Goal: Information Seeking & Learning: Learn about a topic

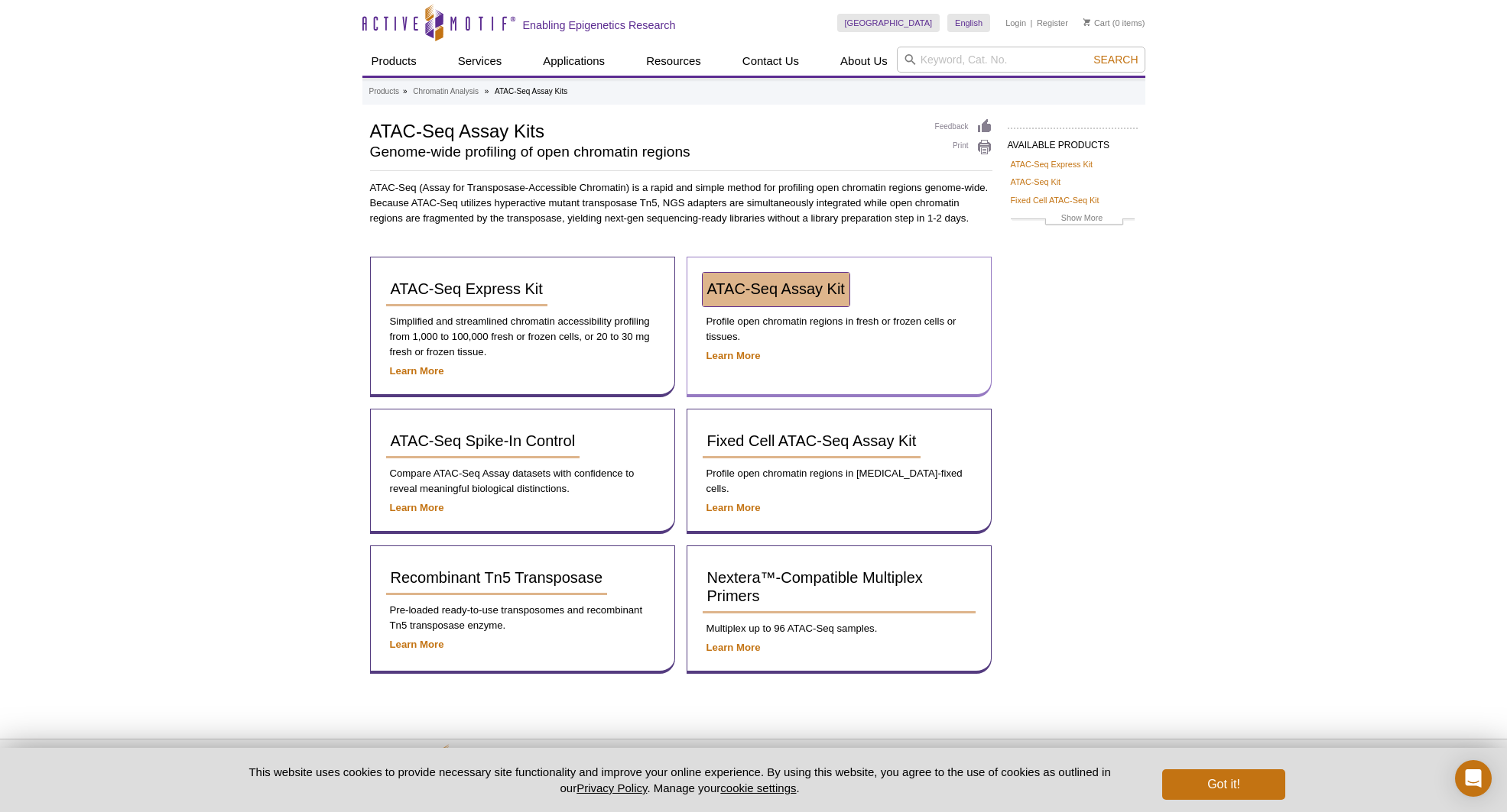
click at [764, 293] on span "ATAC-Seq Assay Kit" at bounding box center [776, 289] width 138 height 17
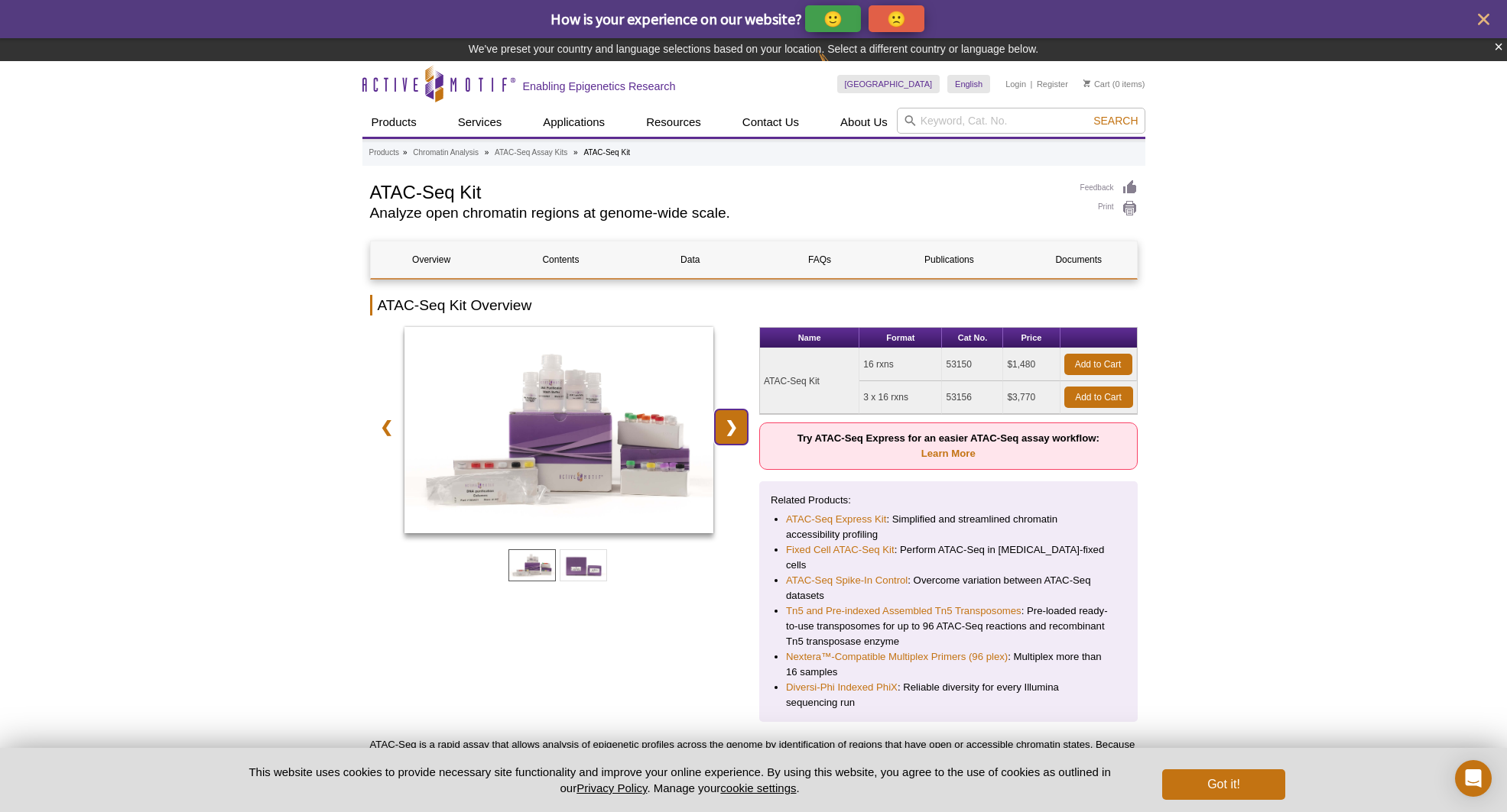
click at [736, 428] on link "❯" at bounding box center [731, 427] width 33 height 35
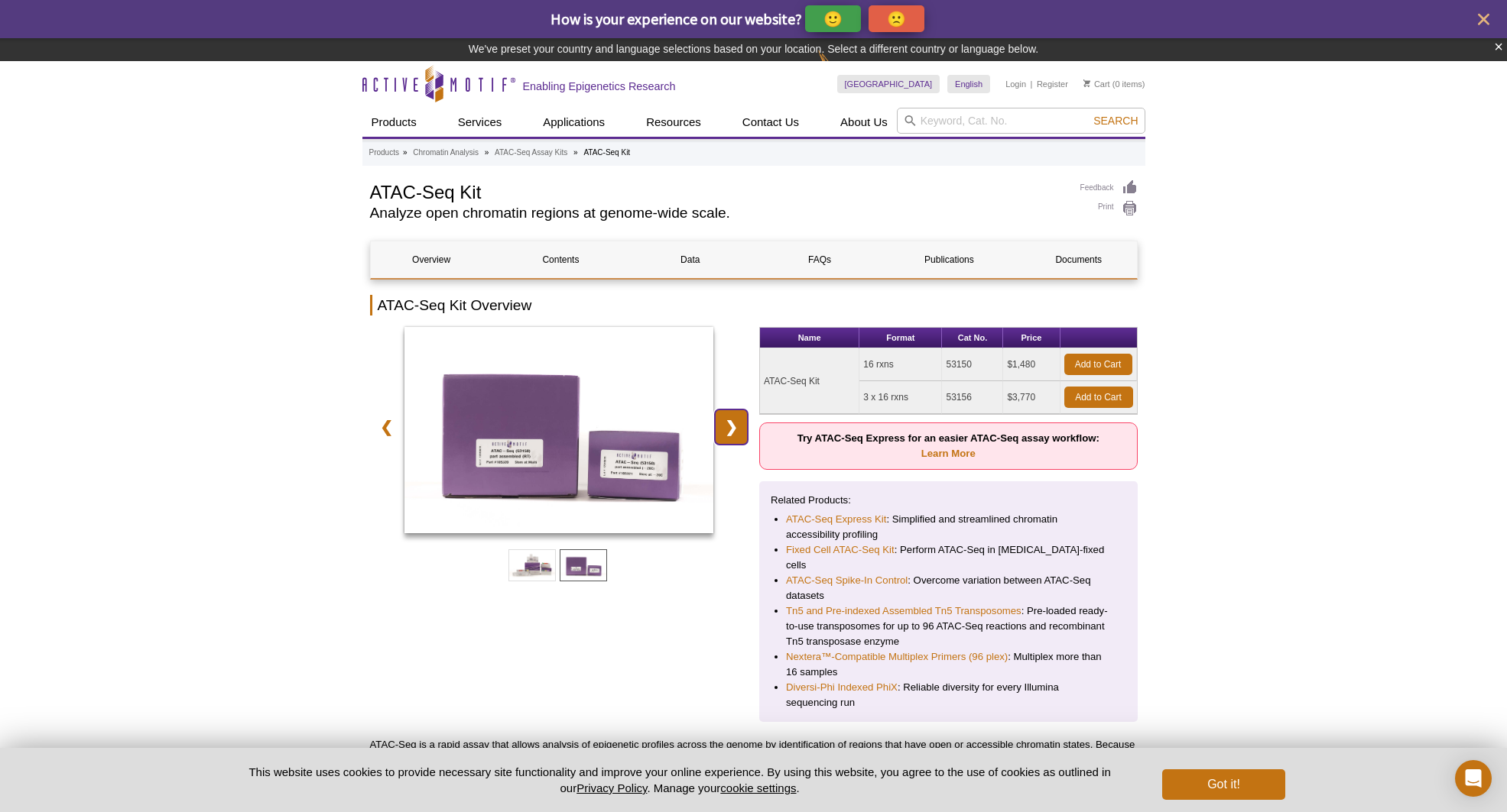
click at [736, 428] on link "❯" at bounding box center [731, 427] width 33 height 35
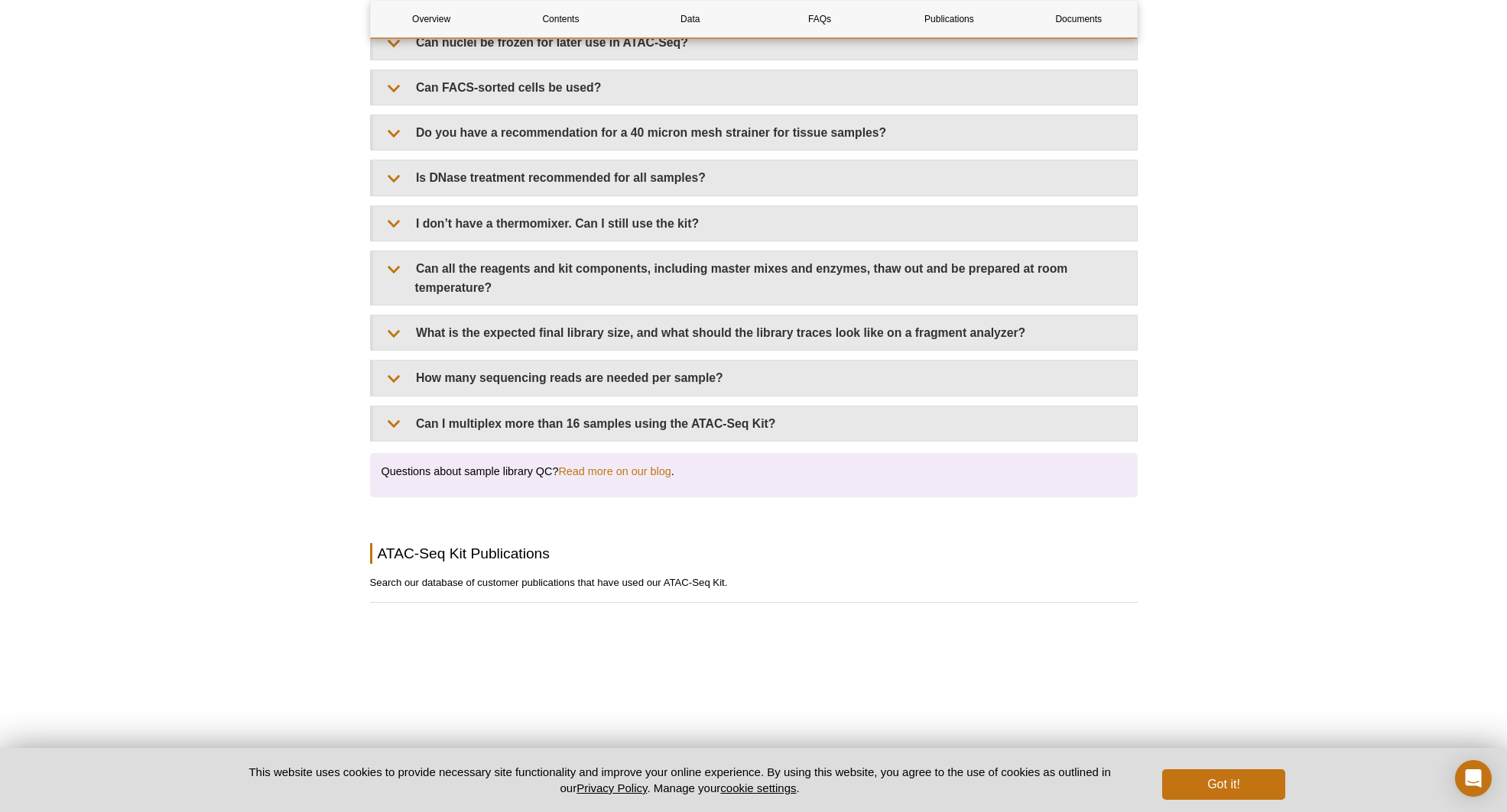
scroll to position [2992, 0]
